Goal: Information Seeking & Learning: Find specific fact

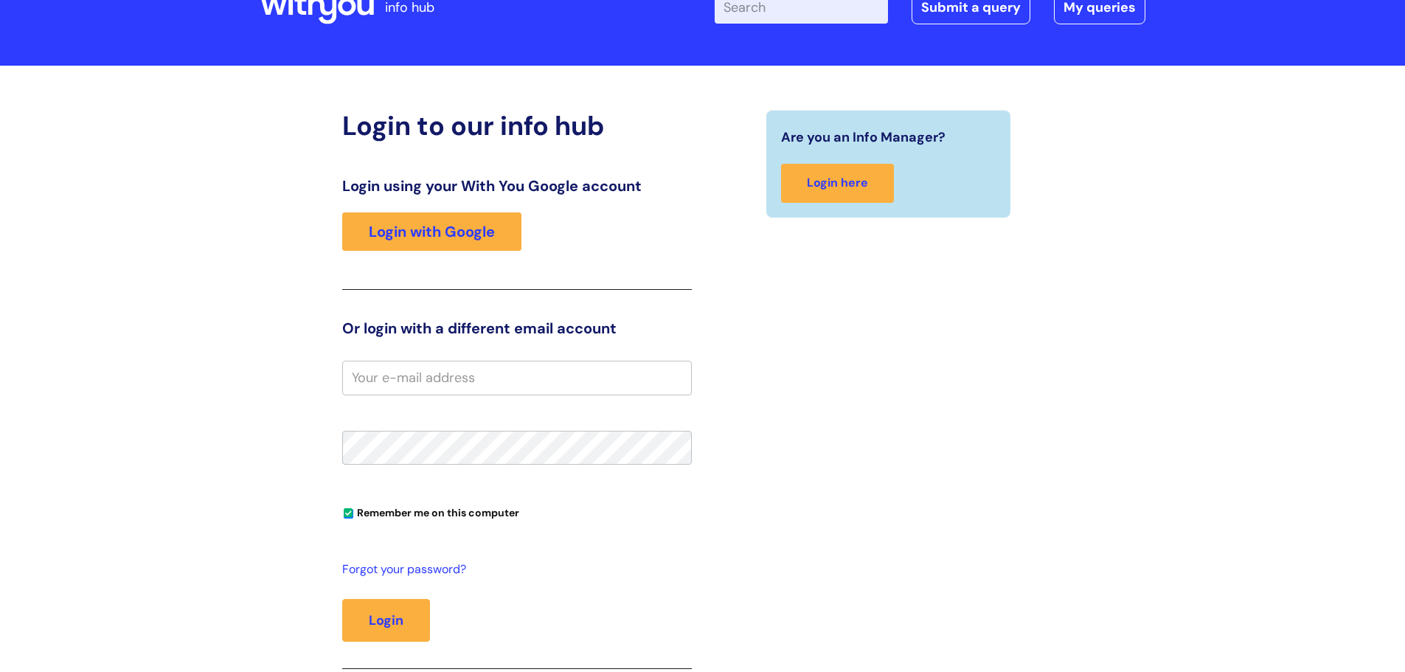
scroll to position [74, 0]
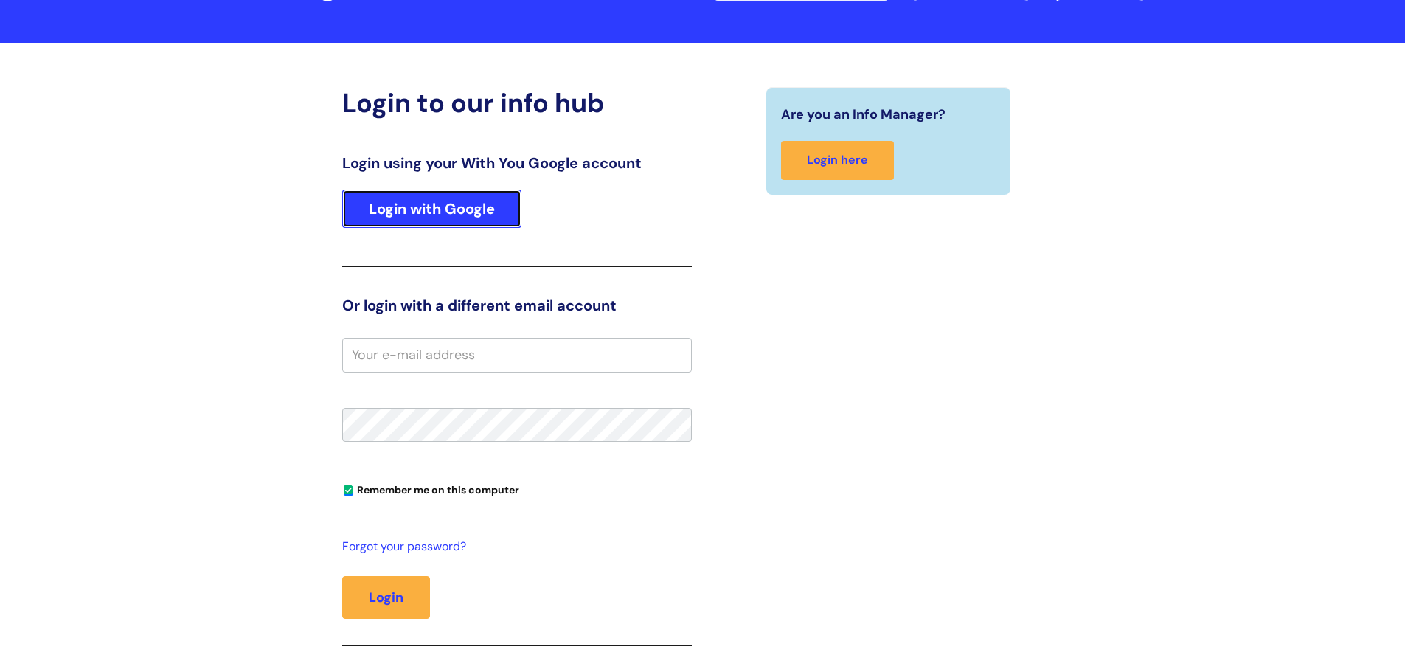
click at [443, 196] on link "Login with Google" at bounding box center [431, 208] width 179 height 38
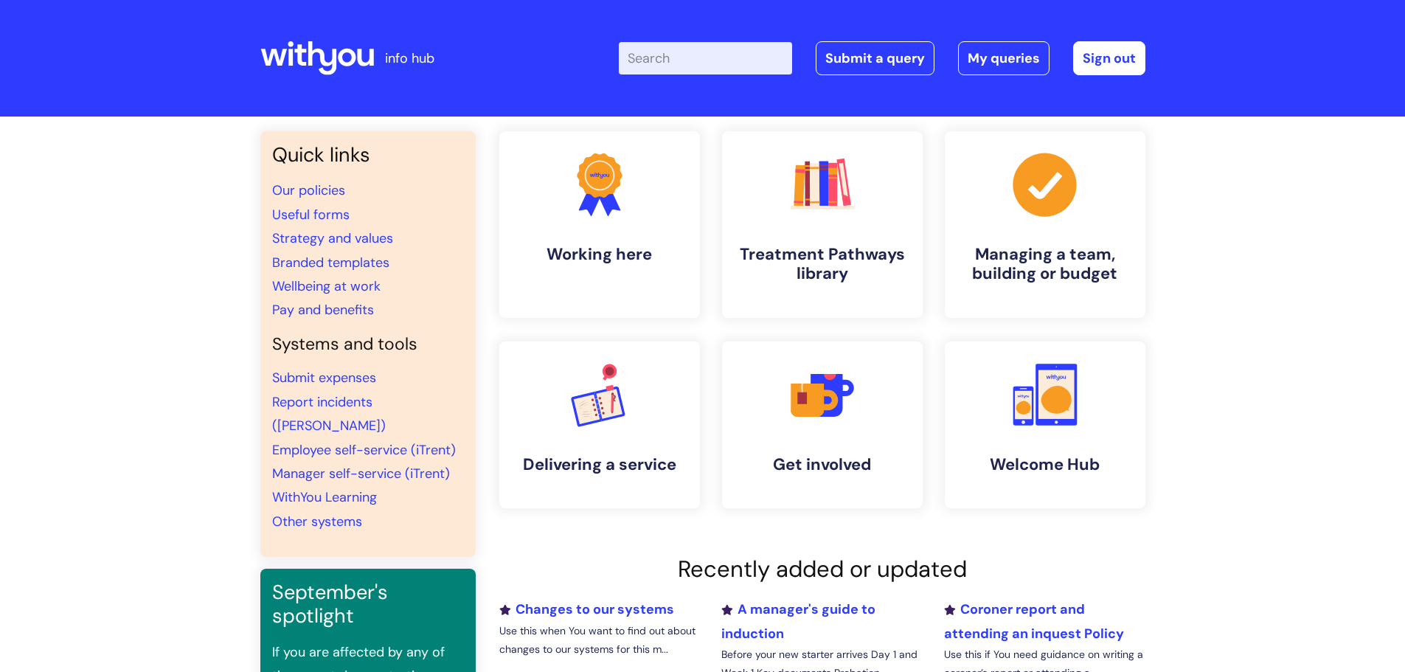
click at [678, 67] on input "Enter your search term here..." at bounding box center [705, 58] width 173 height 32
type input "blue light"
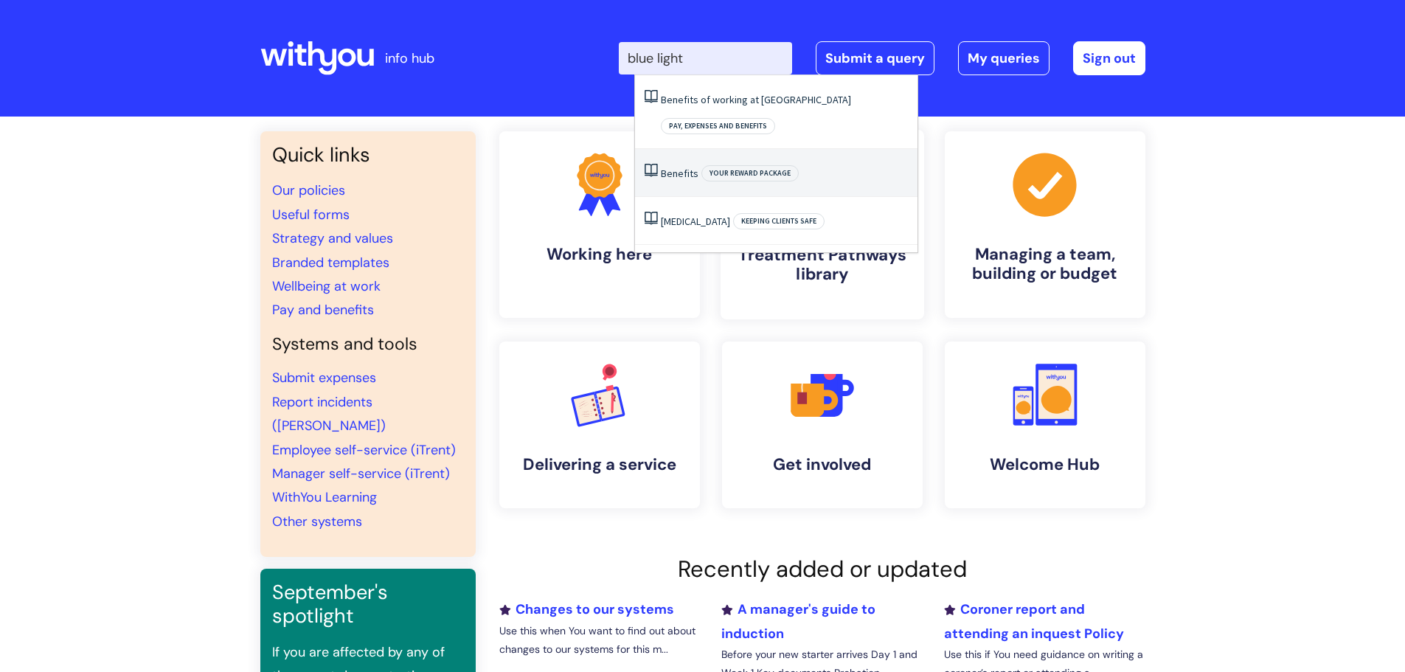
click at [737, 165] on span "Your reward package" at bounding box center [749, 173] width 97 height 16
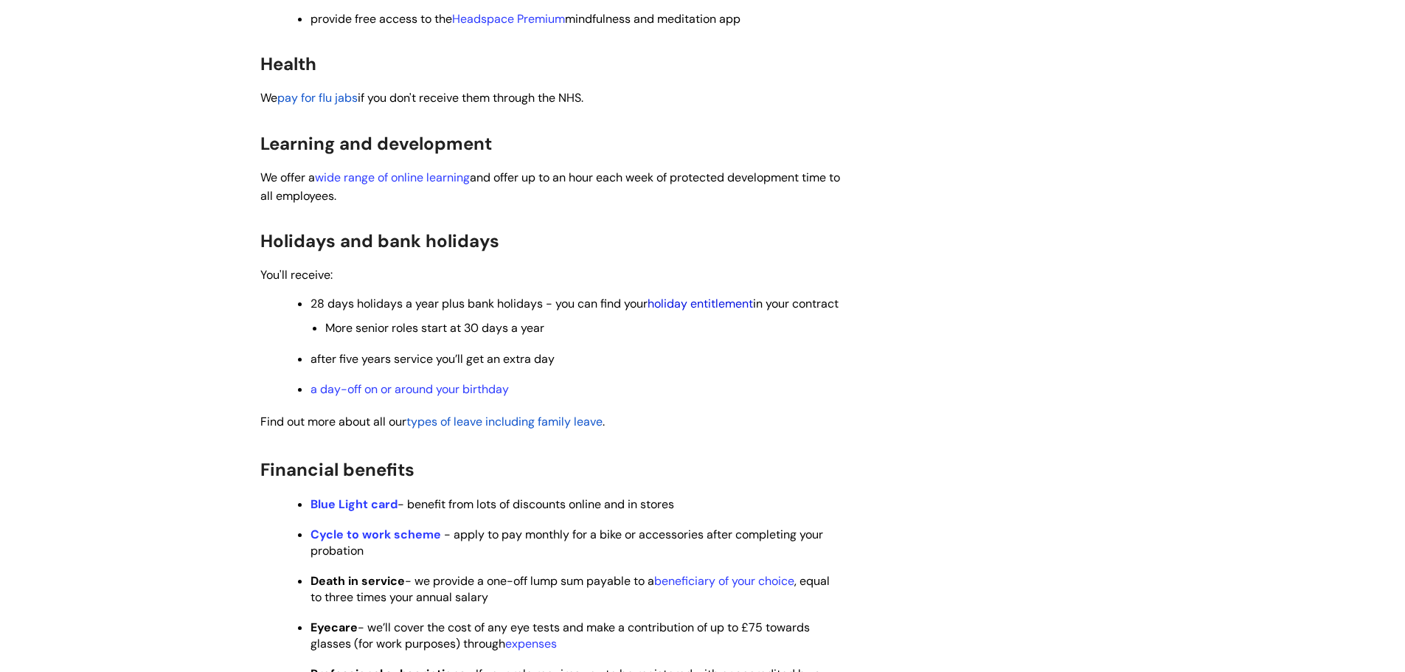
scroll to position [442, 0]
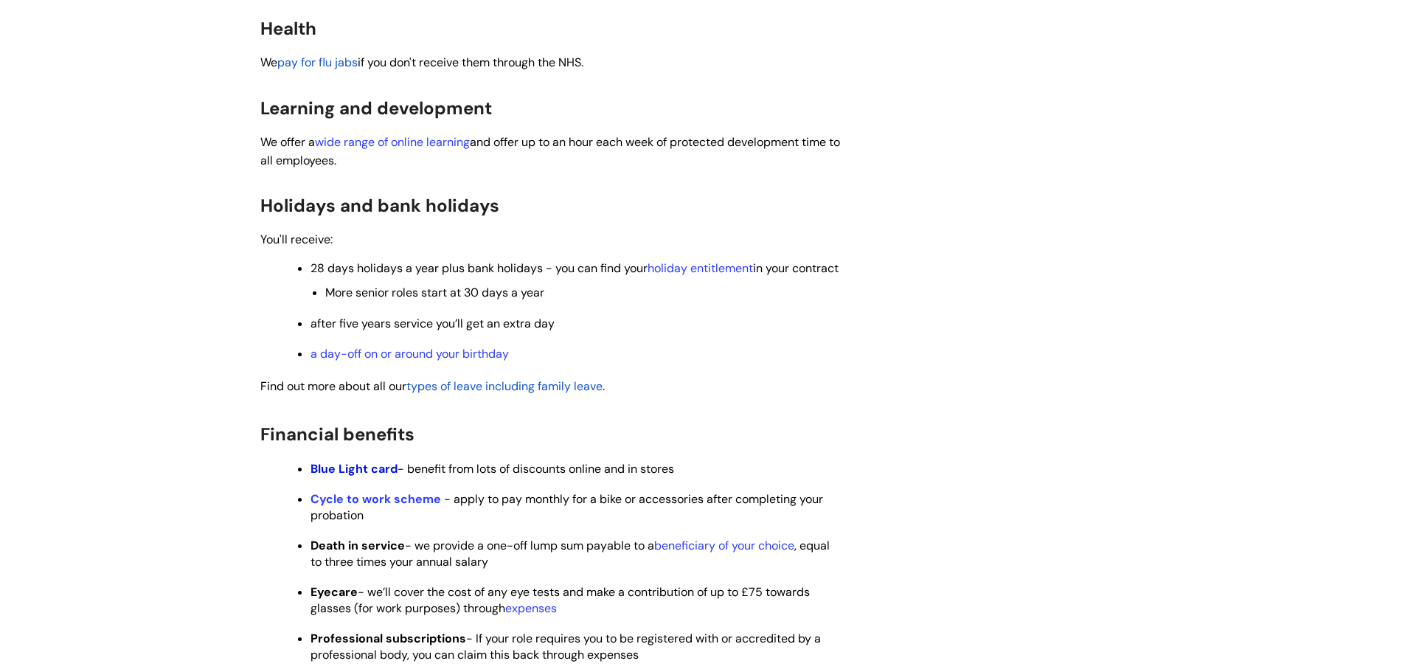
click at [369, 476] on strong "Blue Light card" at bounding box center [353, 468] width 87 height 15
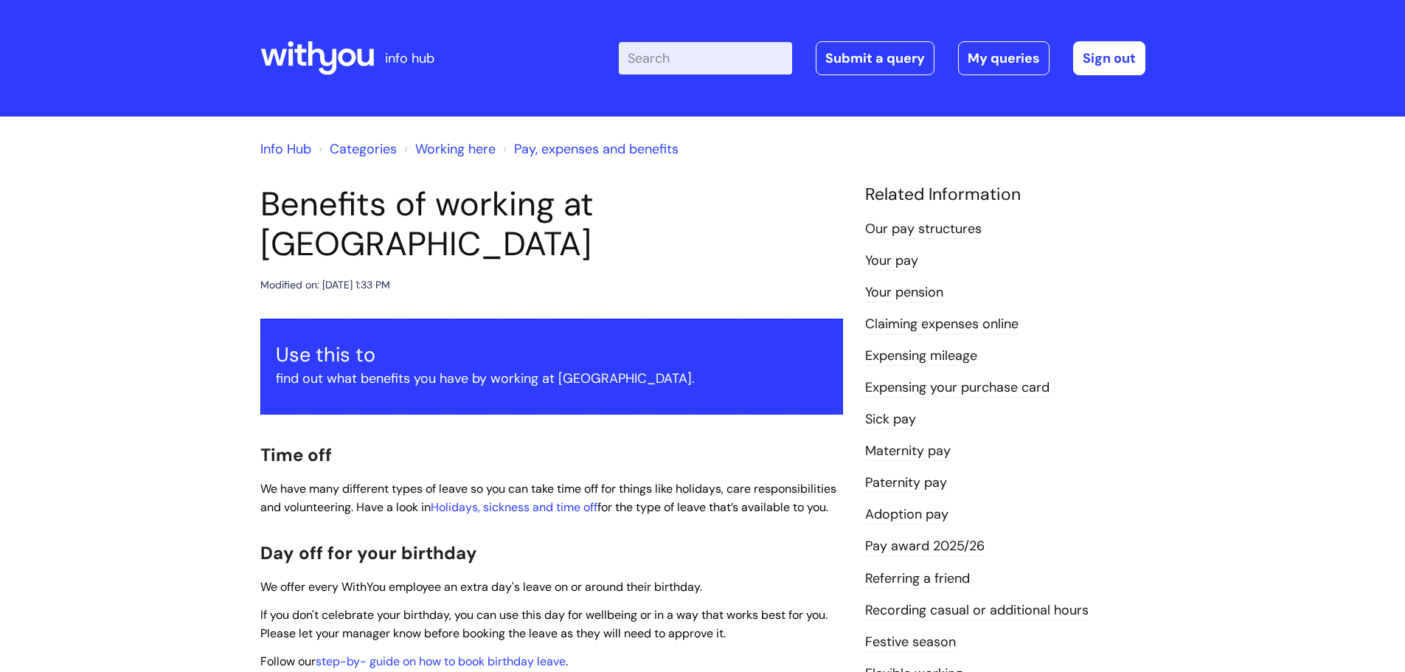
scroll to position [1577, 0]
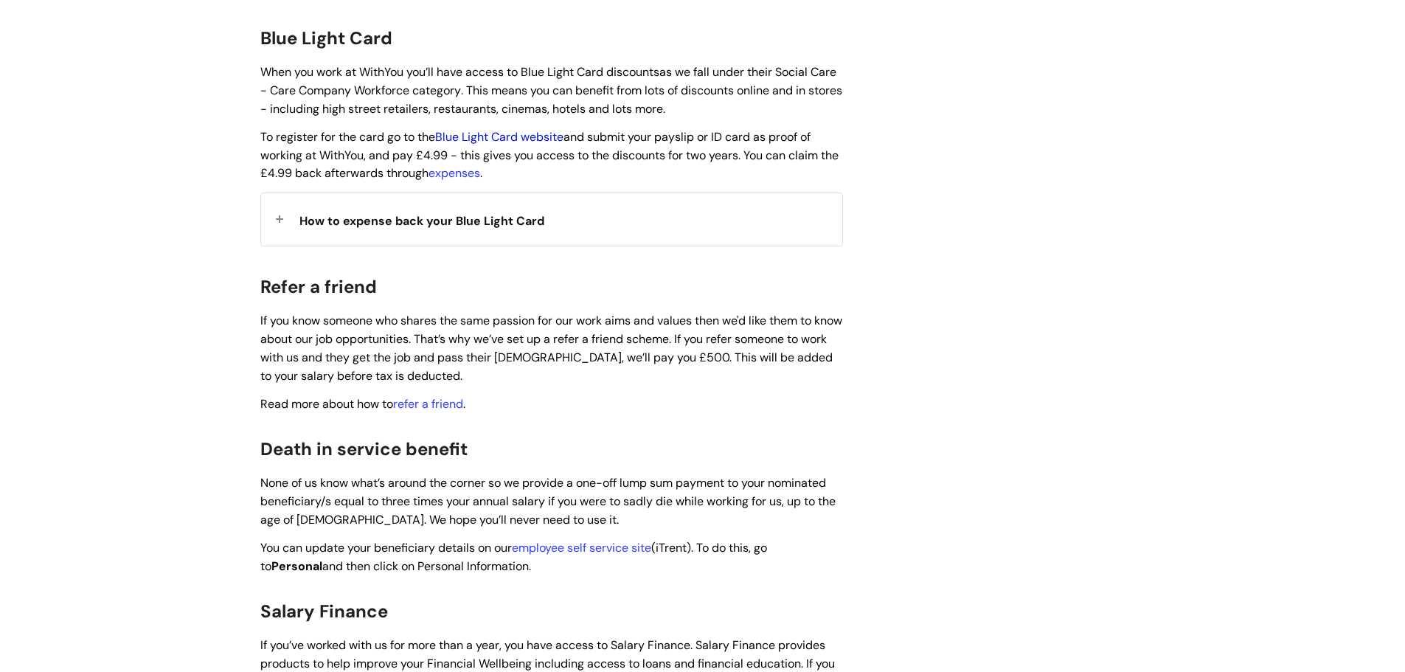
click at [530, 129] on link "Blue Light Card website" at bounding box center [499, 136] width 128 height 15
